Goal: Book appointment/travel/reservation

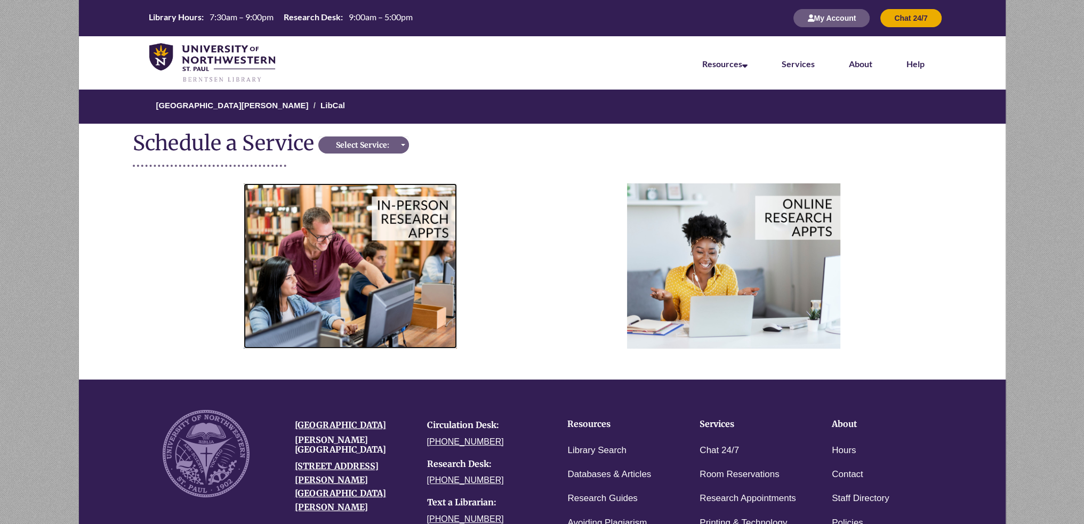
click at [288, 243] on img at bounding box center [350, 265] width 213 height 165
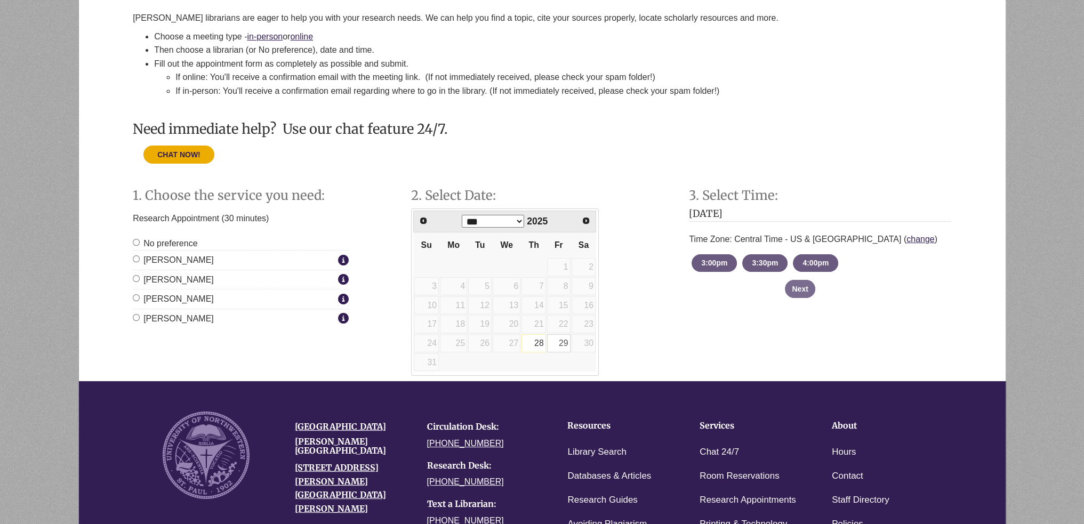
scroll to position [390, 0]
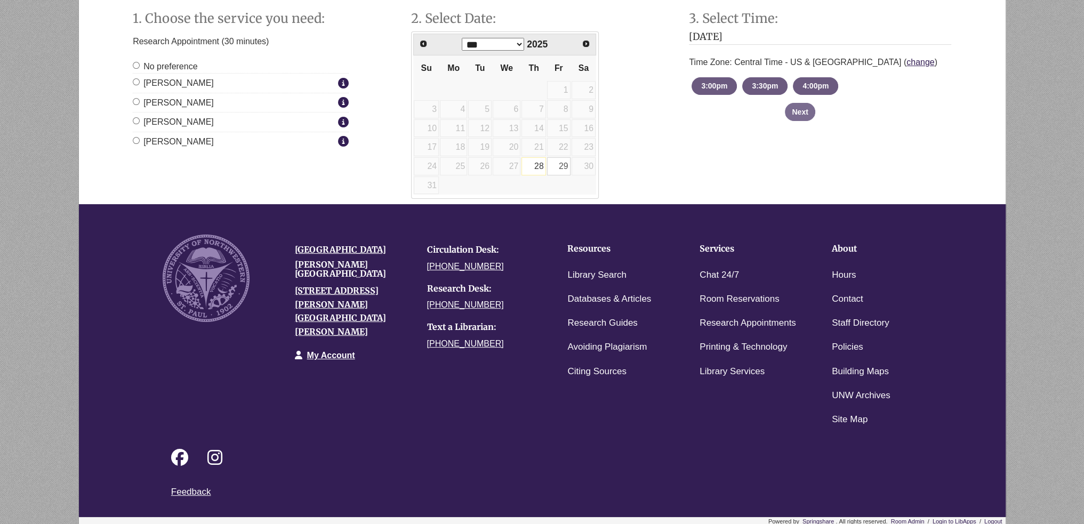
click at [174, 117] on label "Jessica Moore" at bounding box center [234, 122] width 203 height 14
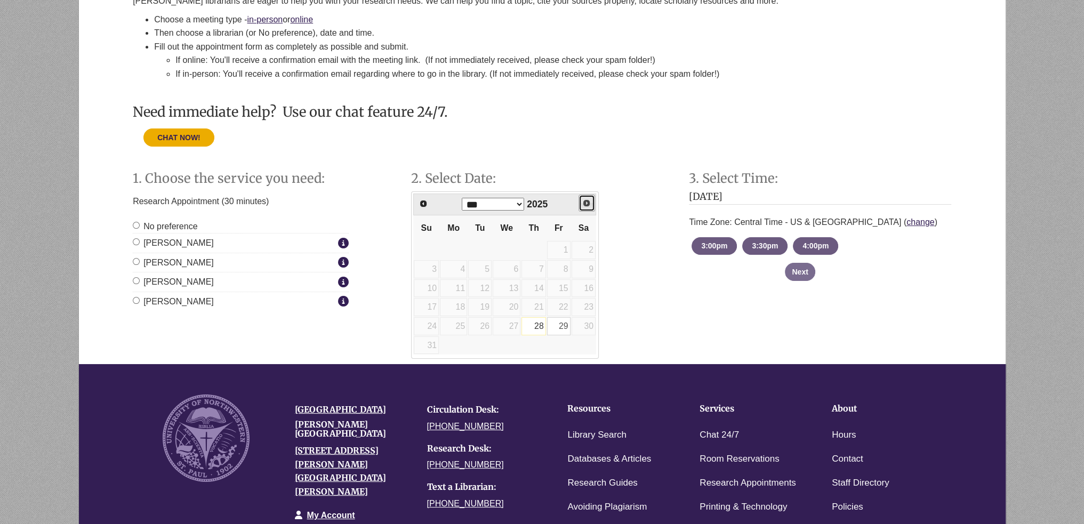
click at [580, 204] on link "Next" at bounding box center [586, 203] width 17 height 17
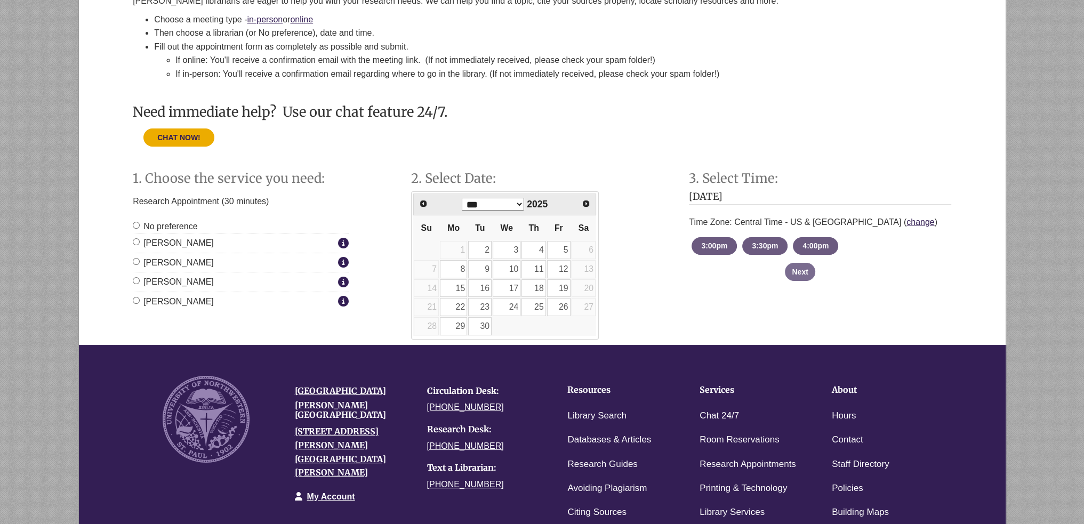
click at [576, 202] on div "Prev Next *** *** *** *** *** *** *** *** *** *** *** *** 2025" at bounding box center [504, 205] width 183 height 22
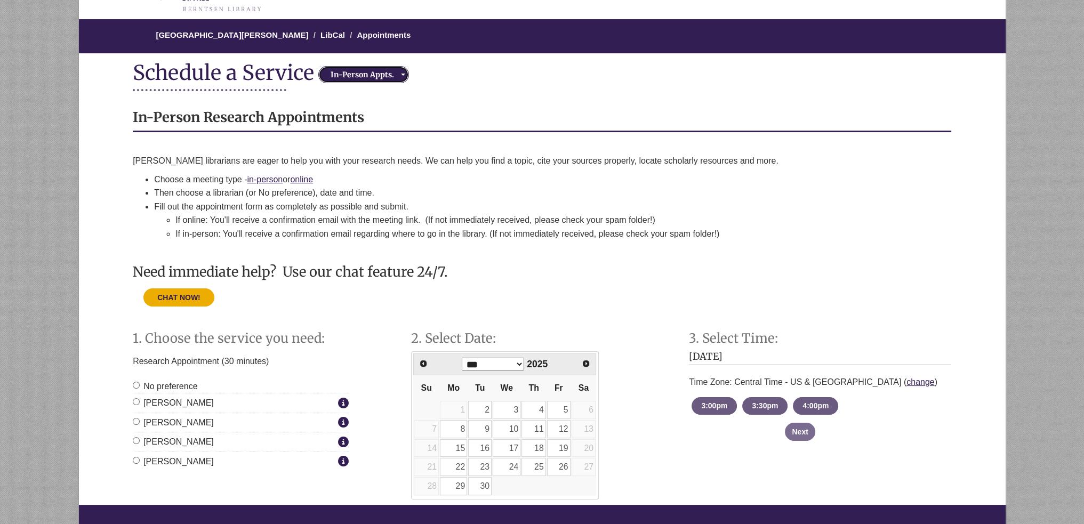
click at [360, 69] on div "In-Person Appts." at bounding box center [362, 74] width 82 height 11
click at [367, 132] on span "Online Appts." at bounding box center [353, 136] width 49 height 11
select select "**********"
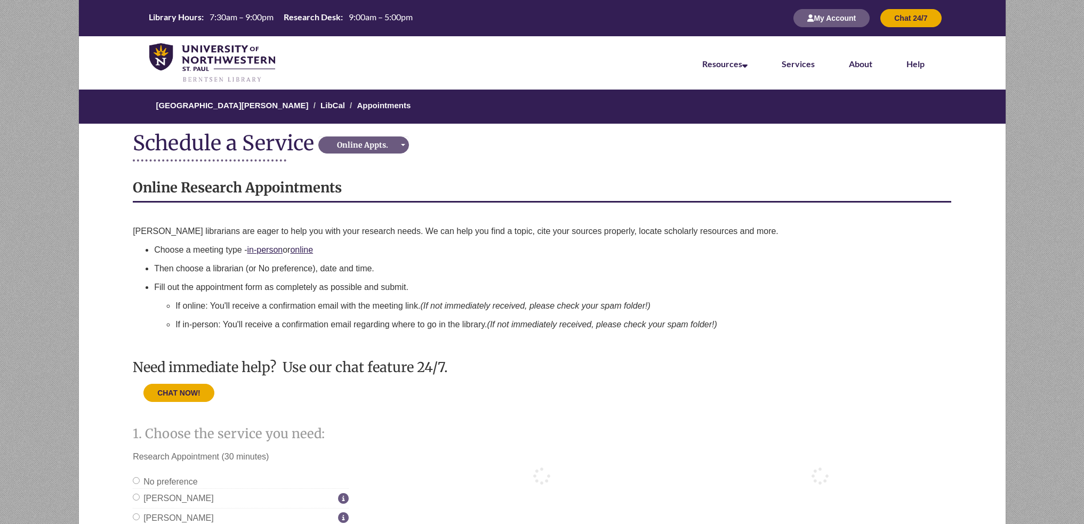
scroll to position [132, 0]
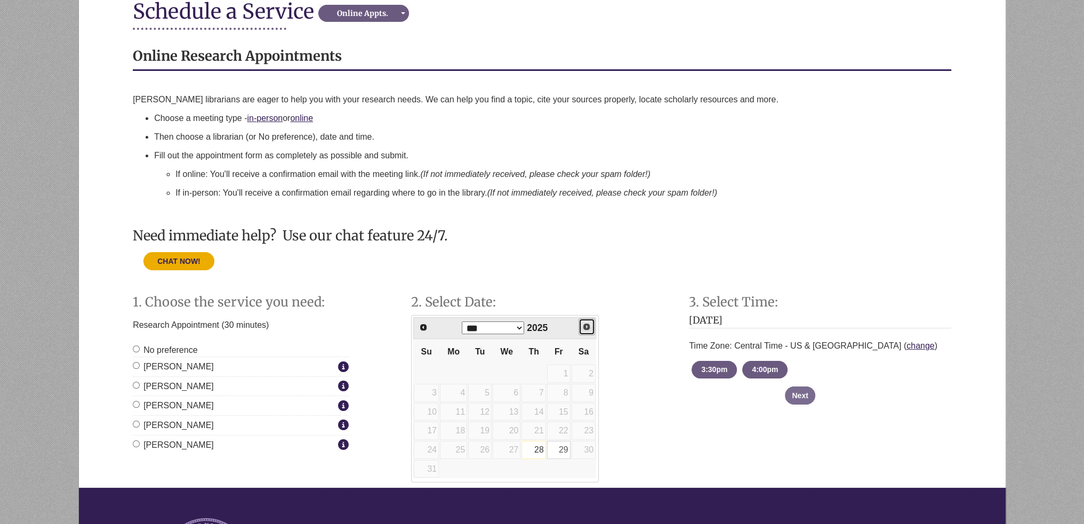
click at [578, 328] on link "Next" at bounding box center [586, 326] width 17 height 17
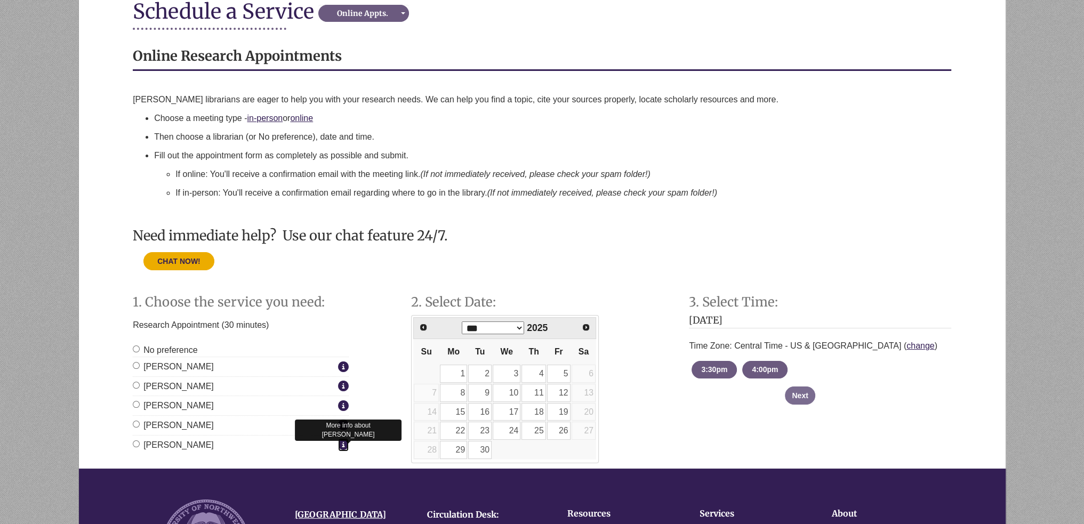
click at [346, 445] on icon "Staff Member Group: Online Appointments" at bounding box center [343, 444] width 11 height 1
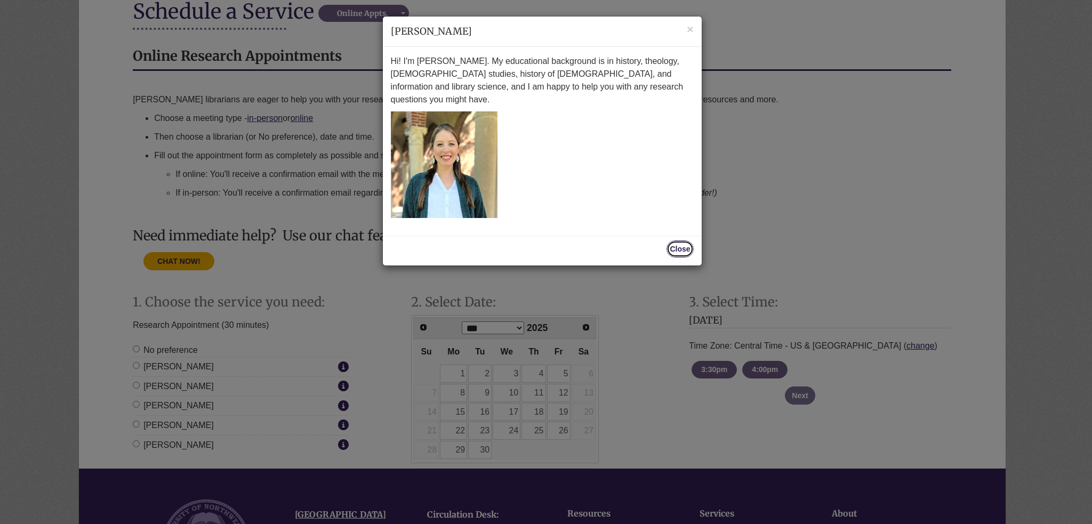
click at [679, 240] on button "Close" at bounding box center [679, 248] width 27 height 17
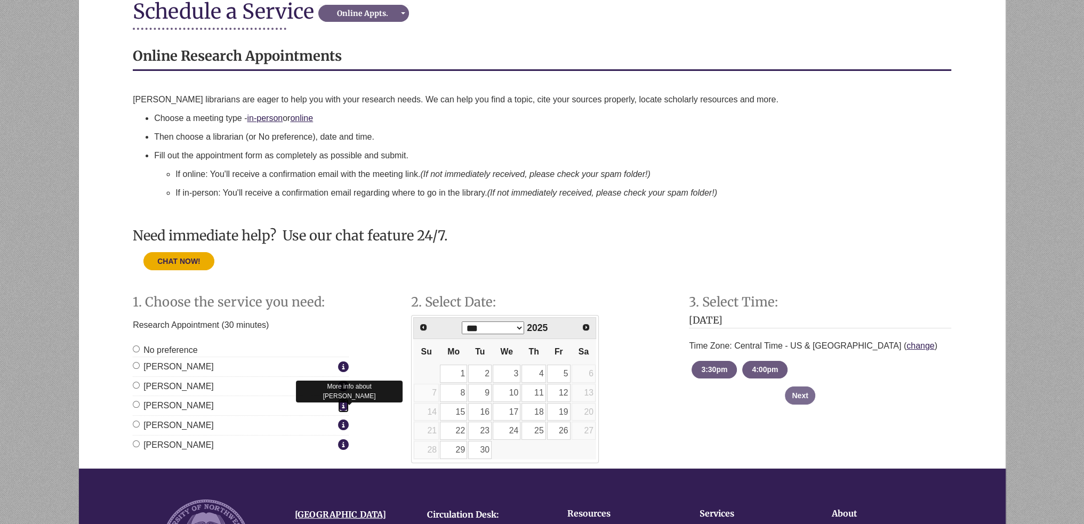
click at [342, 406] on icon "Staff Member Group: Online Appointments" at bounding box center [343, 405] width 11 height 1
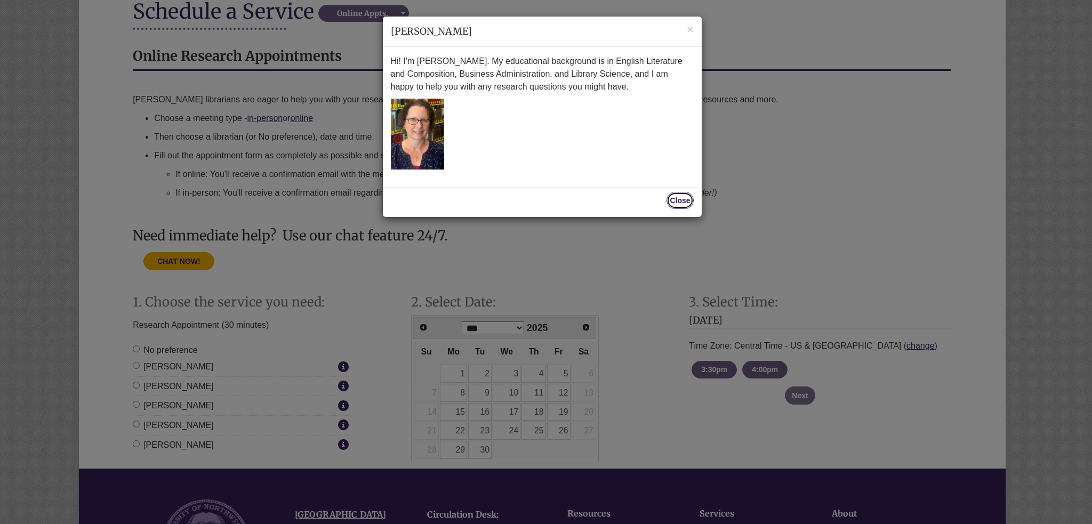
click at [687, 197] on button "Close" at bounding box center [679, 200] width 27 height 17
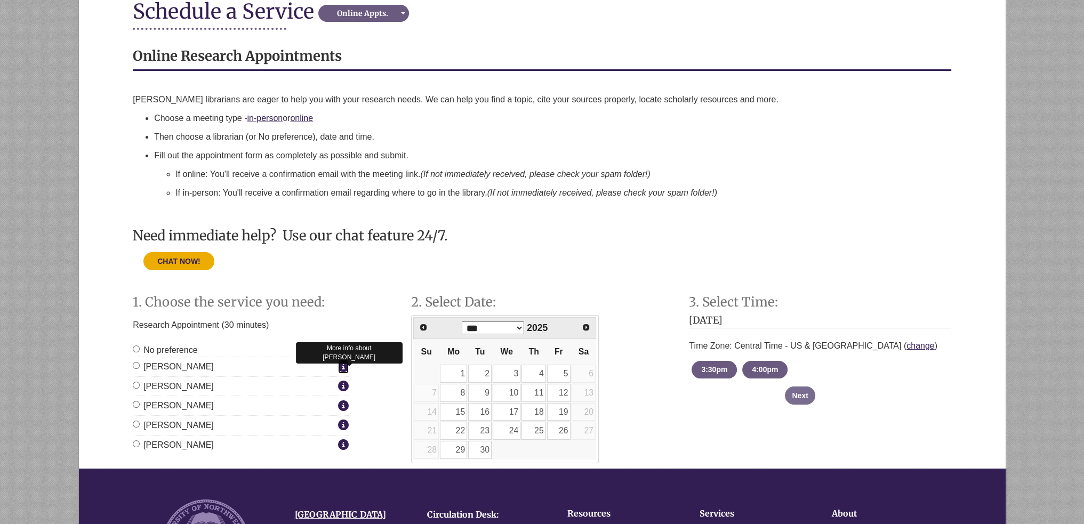
click at [338, 367] on icon "Staff Member Group: Online Appointments" at bounding box center [343, 366] width 11 height 1
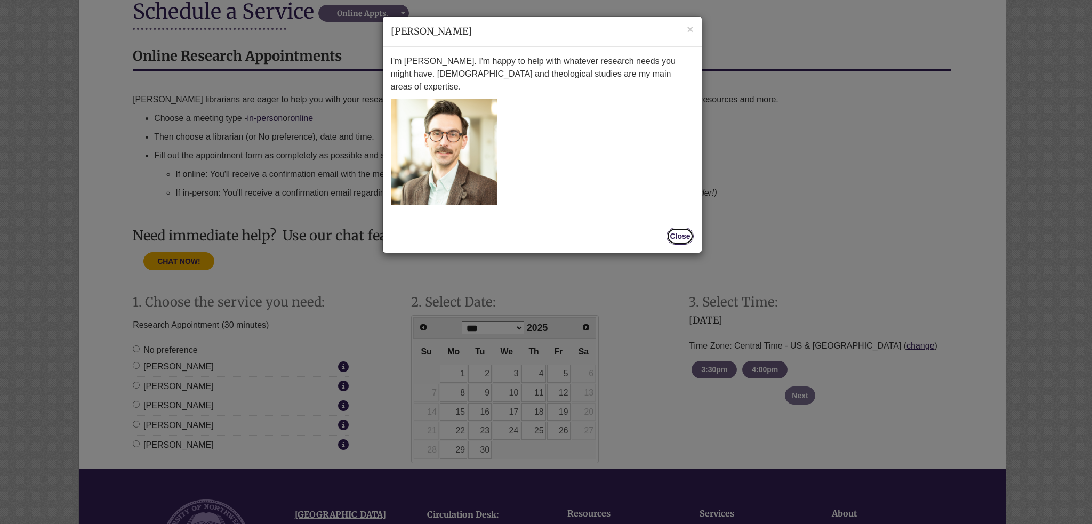
click at [669, 228] on button "Close" at bounding box center [679, 236] width 27 height 17
